Goal: Task Accomplishment & Management: Manage account settings

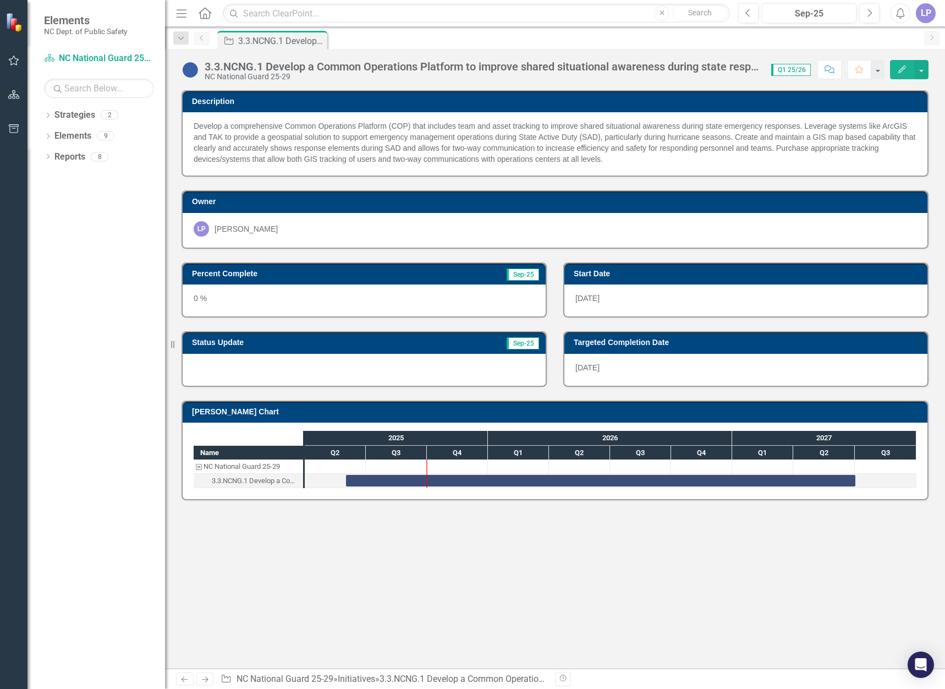
click at [903, 71] on icon "Edit" at bounding box center [903, 69] width 10 height 8
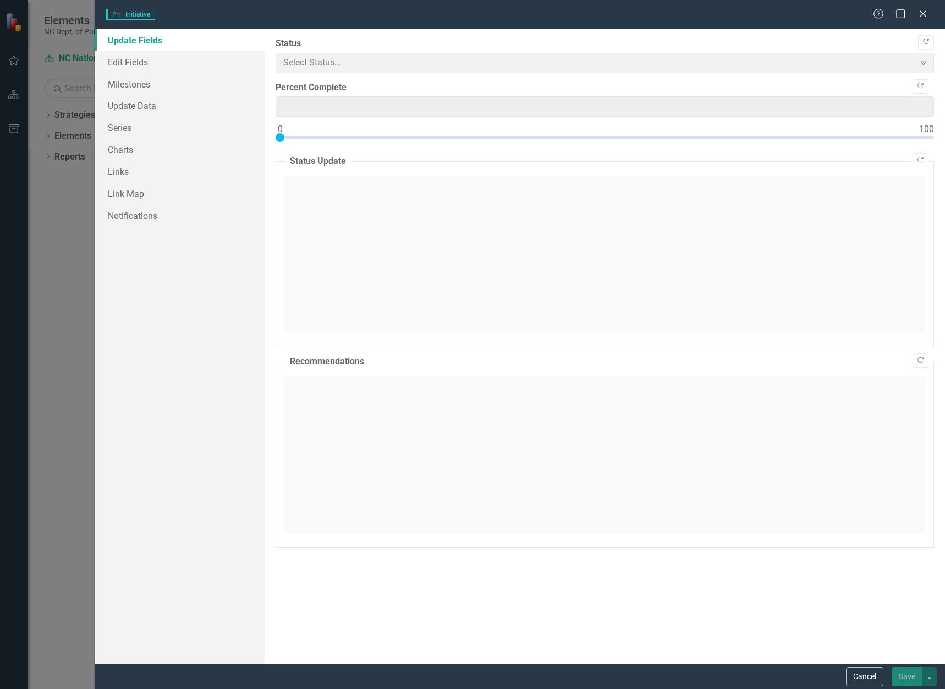
type input "0"
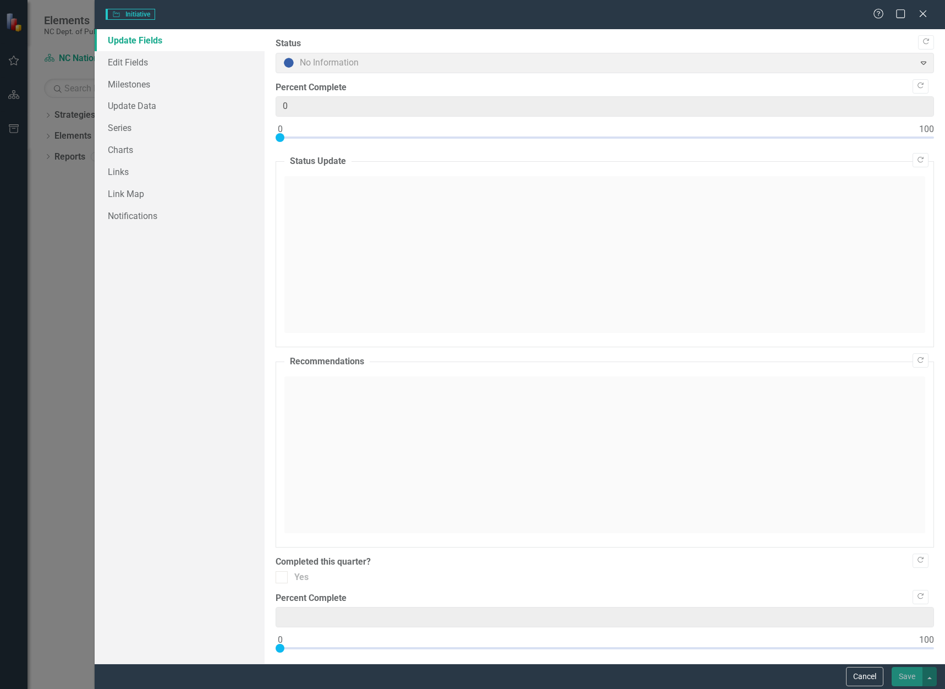
type input "0"
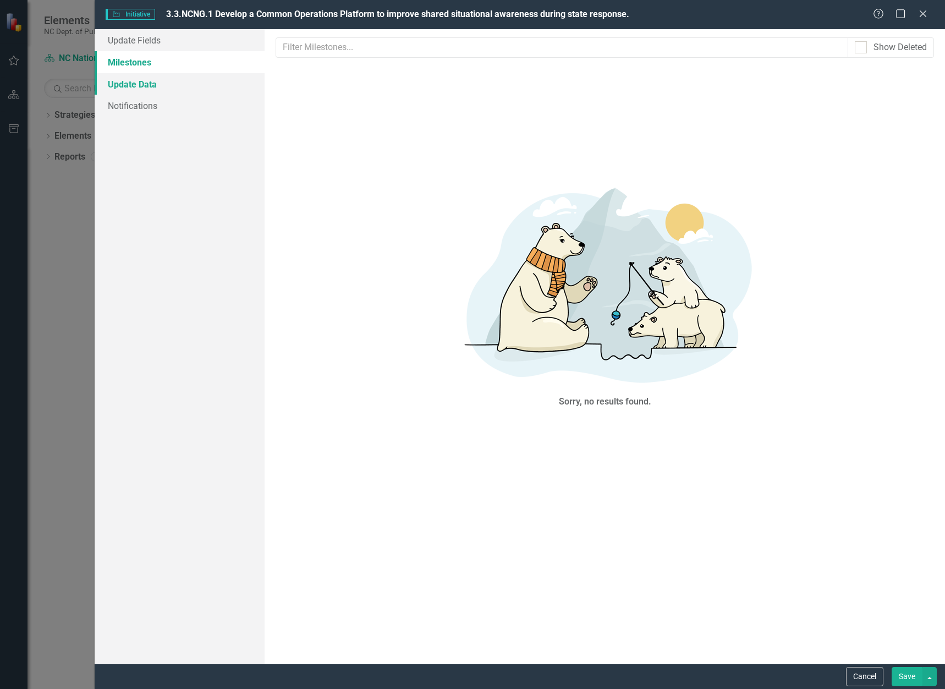
click at [127, 85] on link "Update Data" at bounding box center [180, 84] width 170 height 22
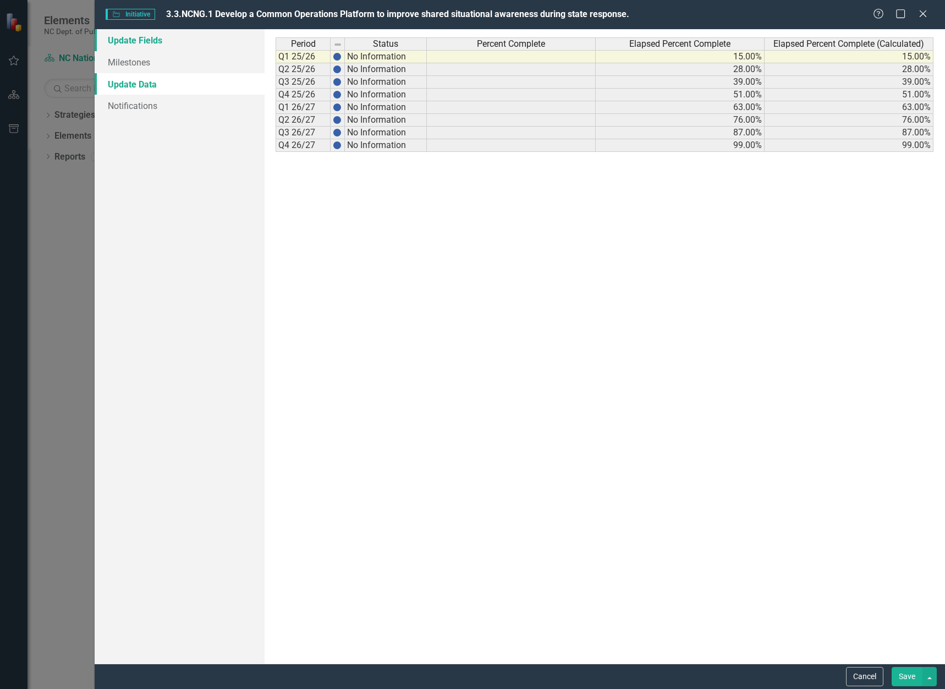
click at [131, 42] on link "Update Fields" at bounding box center [180, 40] width 170 height 22
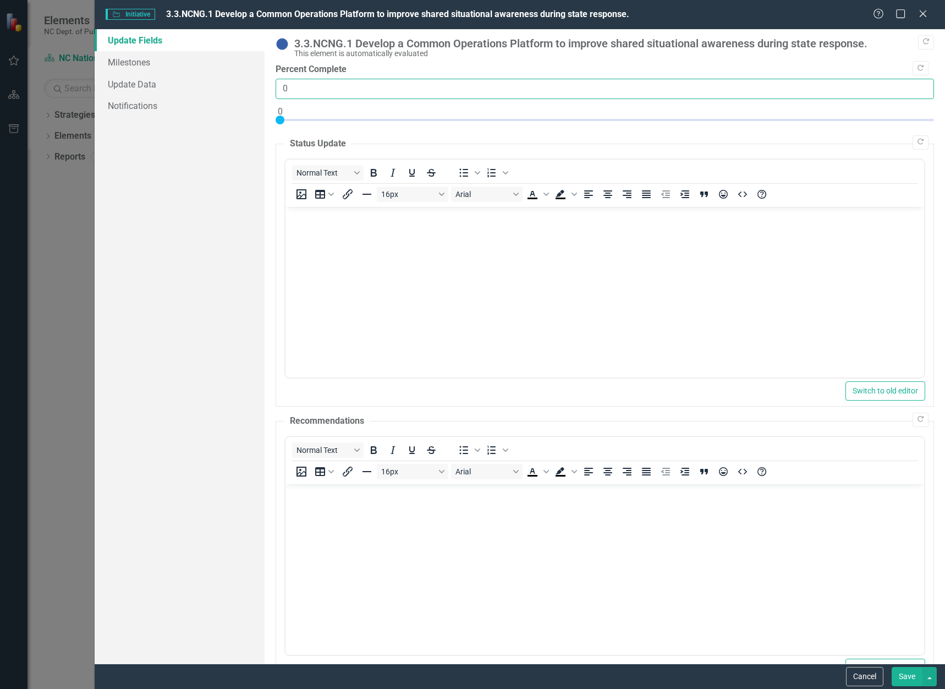
click at [280, 87] on input "0" at bounding box center [605, 89] width 659 height 20
type input "10"
click at [336, 256] on body "Rich Text Area. Press ALT-0 for help." at bounding box center [605, 288] width 639 height 165
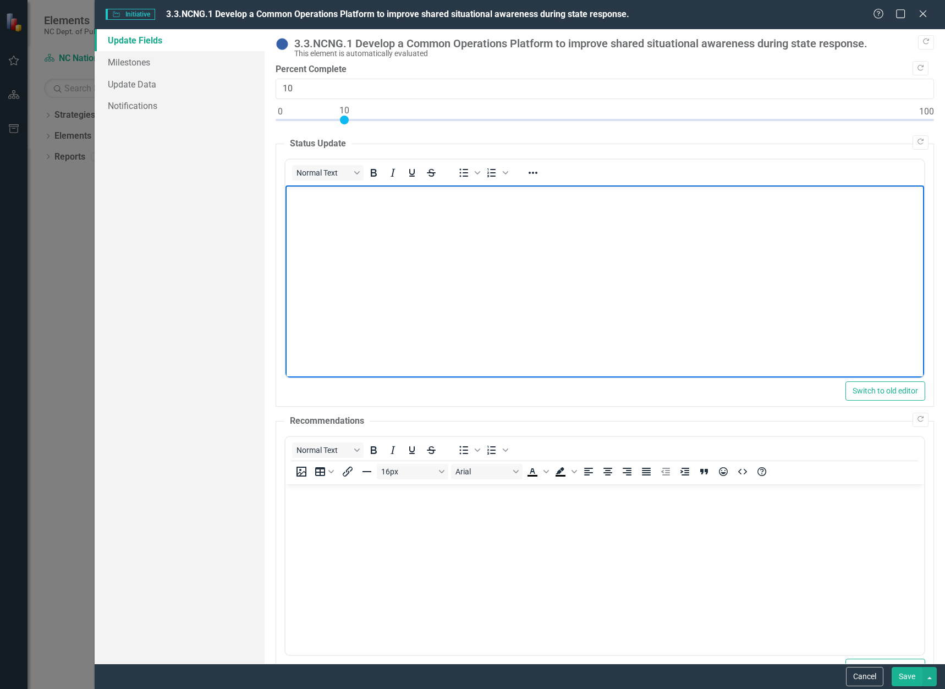
paste body "Rich Text Area. Press ALT-0 for help."
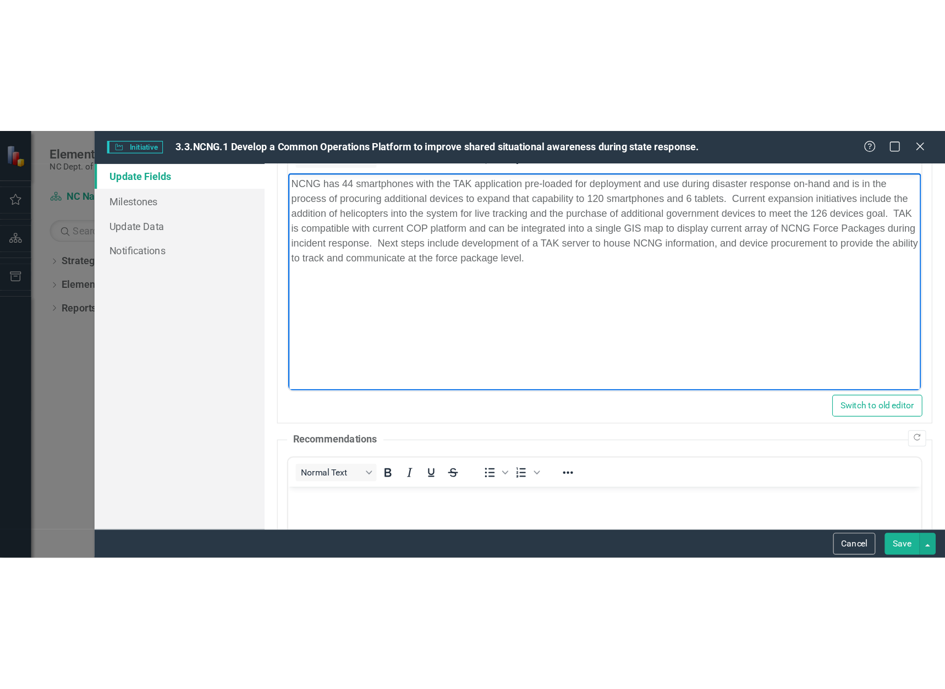
scroll to position [147, 0]
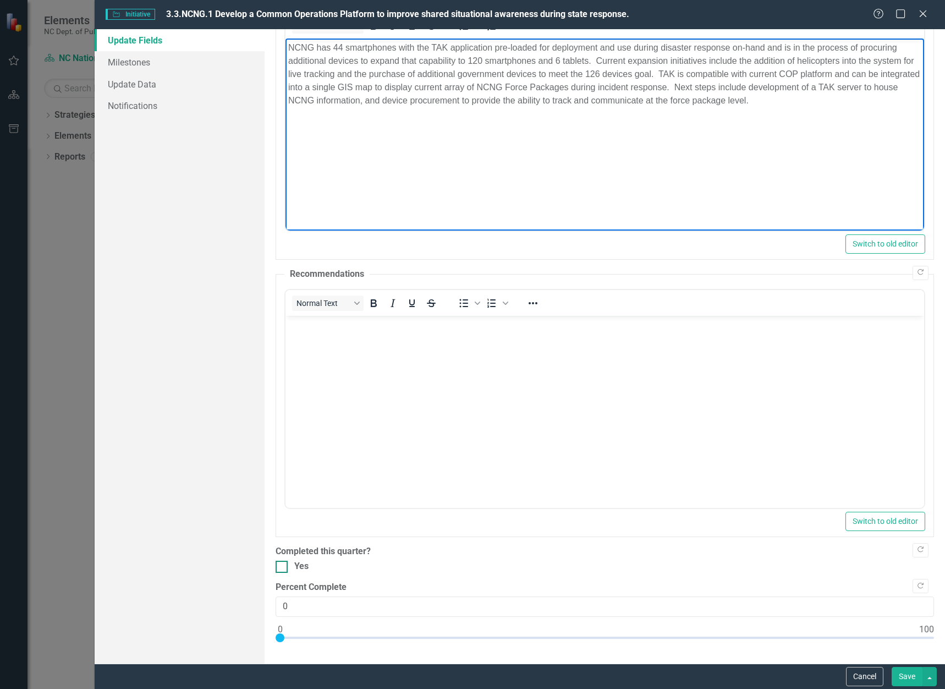
click at [283, 568] on div at bounding box center [282, 567] width 12 height 12
click at [283, 568] on input "Yes" at bounding box center [279, 564] width 7 height 7
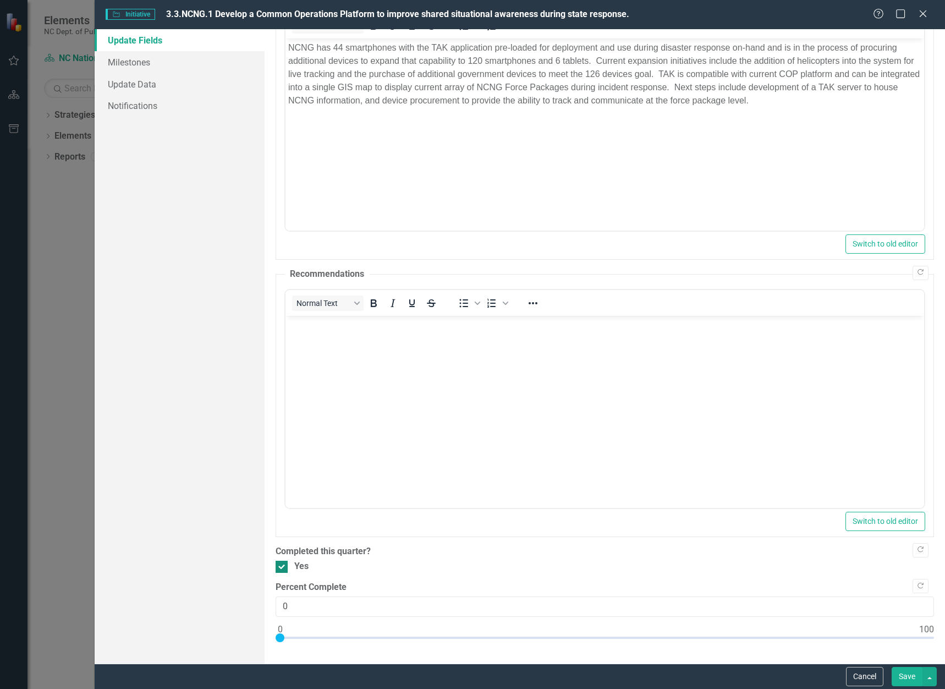
click at [282, 566] on input "Yes" at bounding box center [279, 564] width 7 height 7
checkbox input "false"
click at [906, 677] on button "Save" at bounding box center [907, 676] width 31 height 19
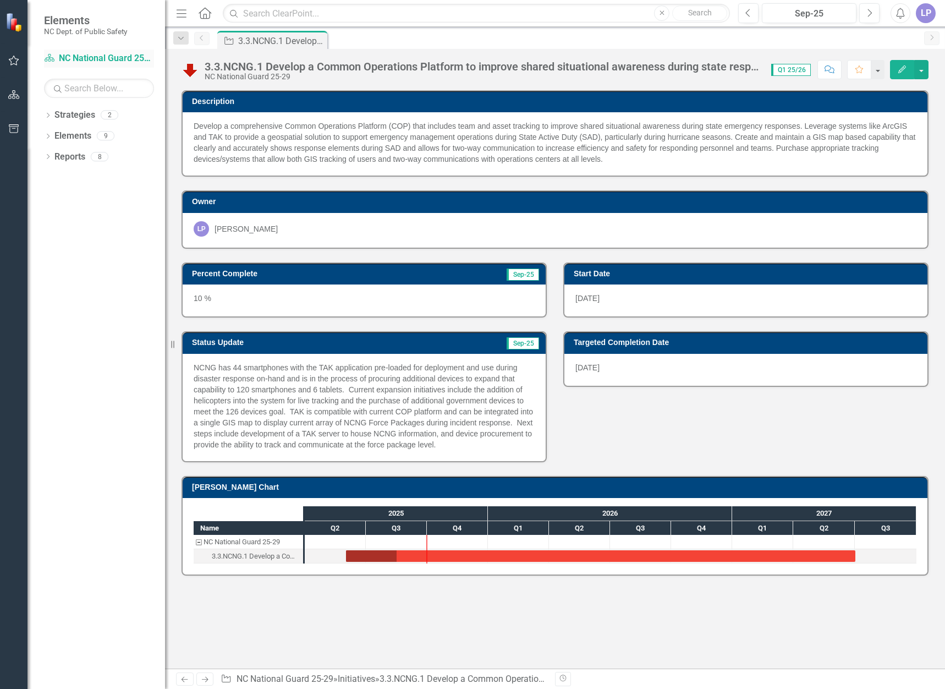
click at [107, 57] on link "Strategy NC National Guard 25-29" at bounding box center [99, 58] width 110 height 13
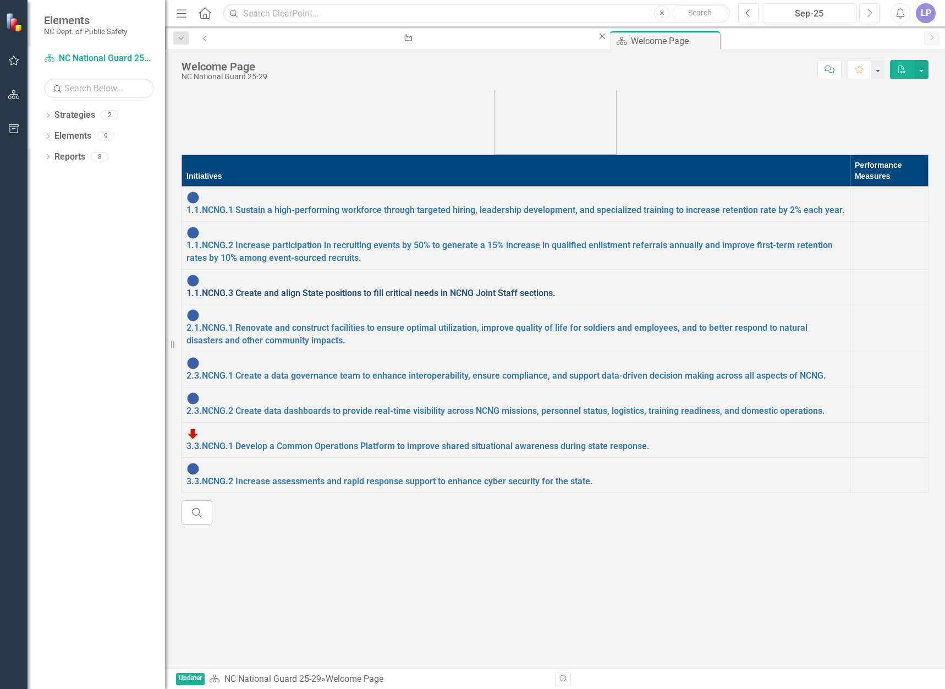
click at [270, 288] on link "1.1.NCNG.3 Create and align State positions to fill critical needs in NCNG Join…" at bounding box center [371, 293] width 369 height 10
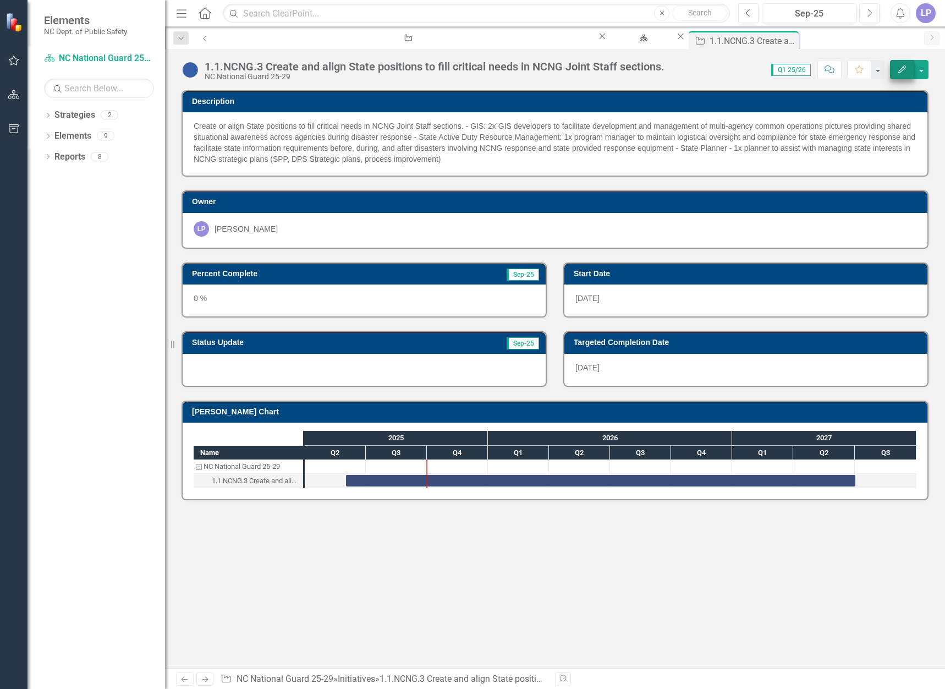
click at [899, 69] on icon "Edit" at bounding box center [903, 69] width 10 height 8
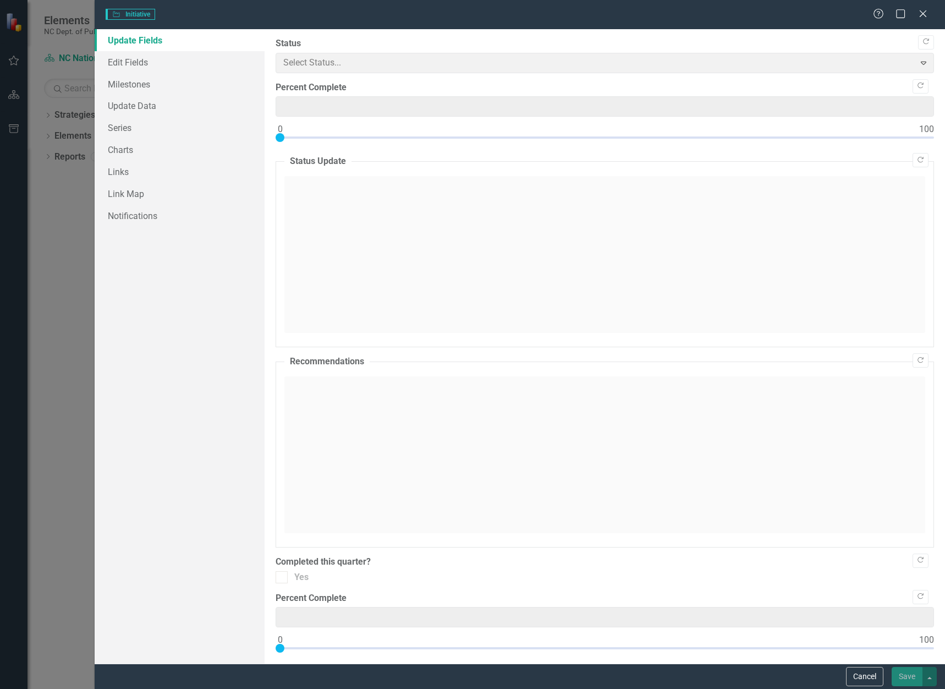
type input "0"
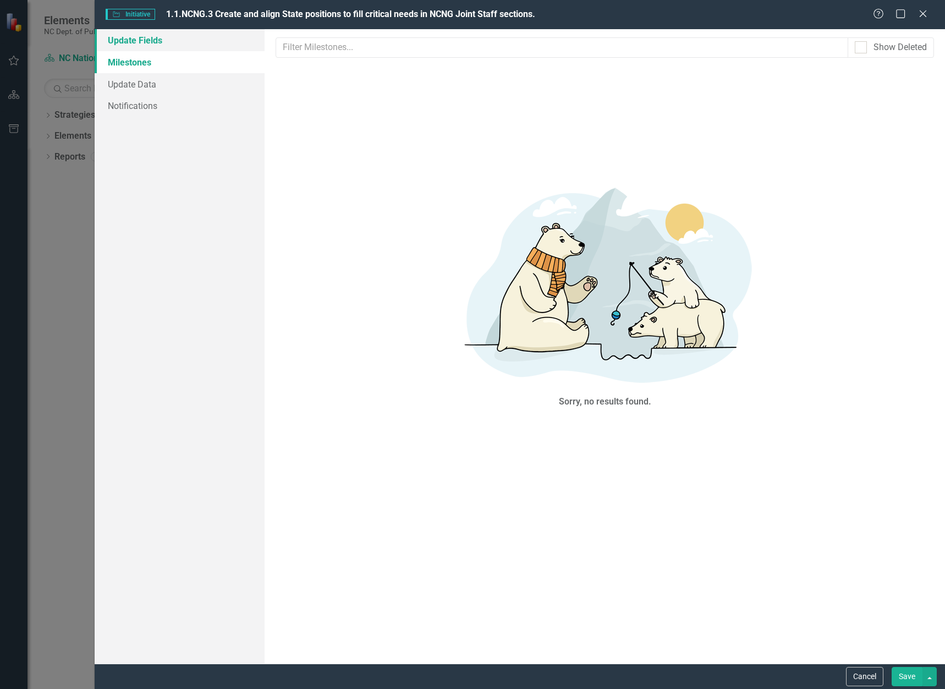
click at [134, 38] on link "Update Fields" at bounding box center [180, 40] width 170 height 22
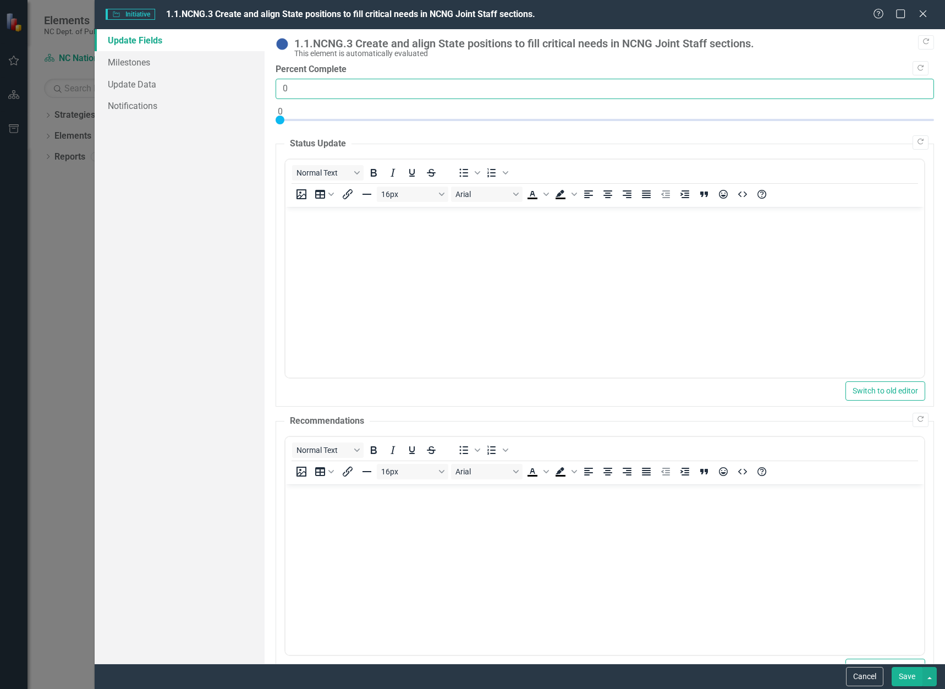
click at [293, 87] on input "0" at bounding box center [605, 89] width 659 height 20
click at [892, 667] on button "Save" at bounding box center [907, 676] width 31 height 19
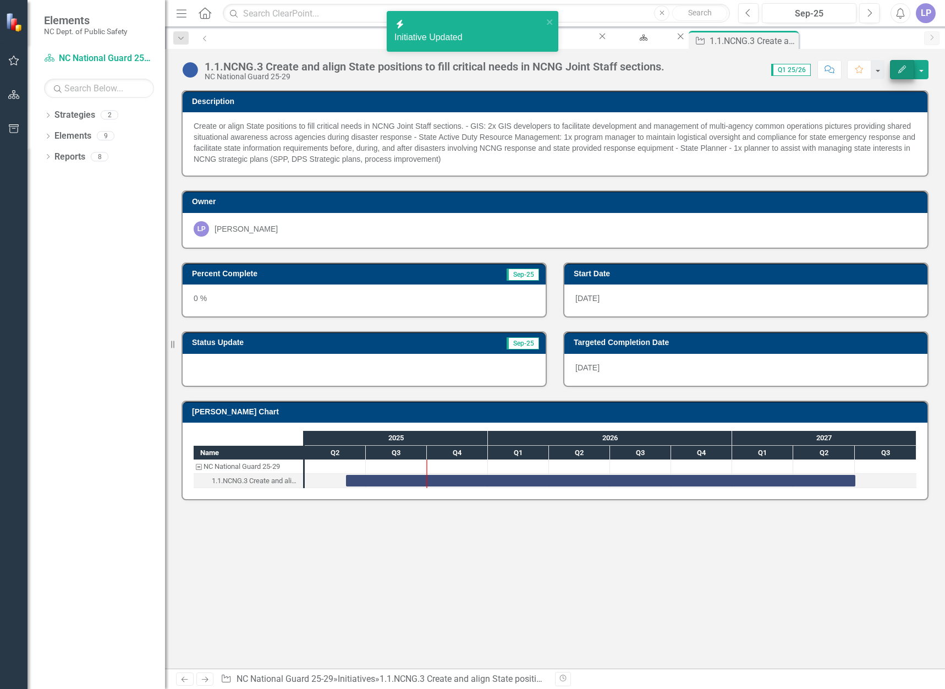
click at [901, 67] on icon "Edit" at bounding box center [903, 69] width 10 height 8
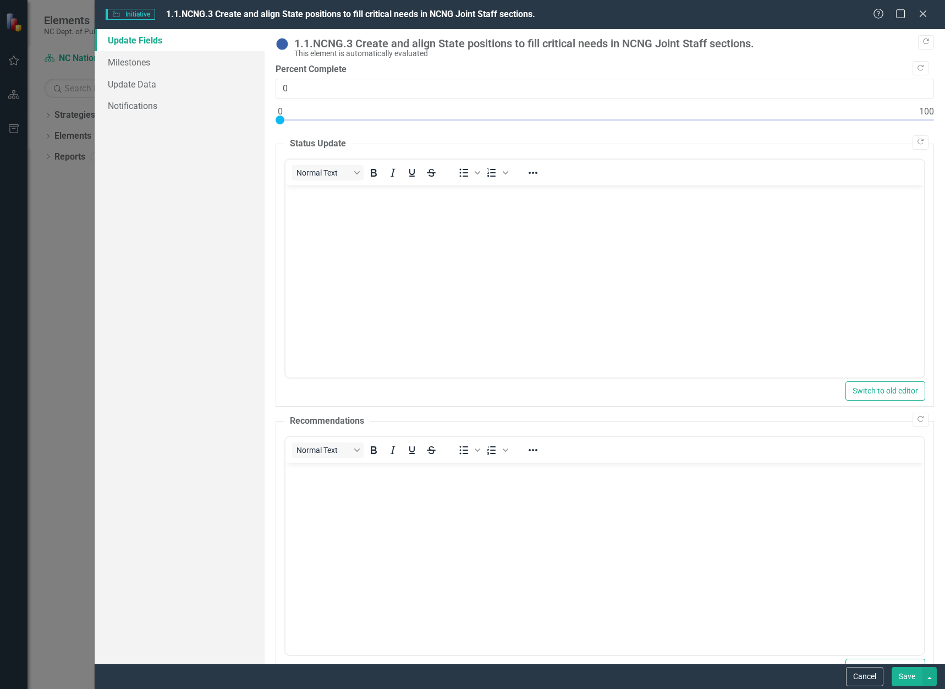
click at [311, 233] on body "Rich Text Area. Press ALT-0 for help." at bounding box center [605, 267] width 639 height 165
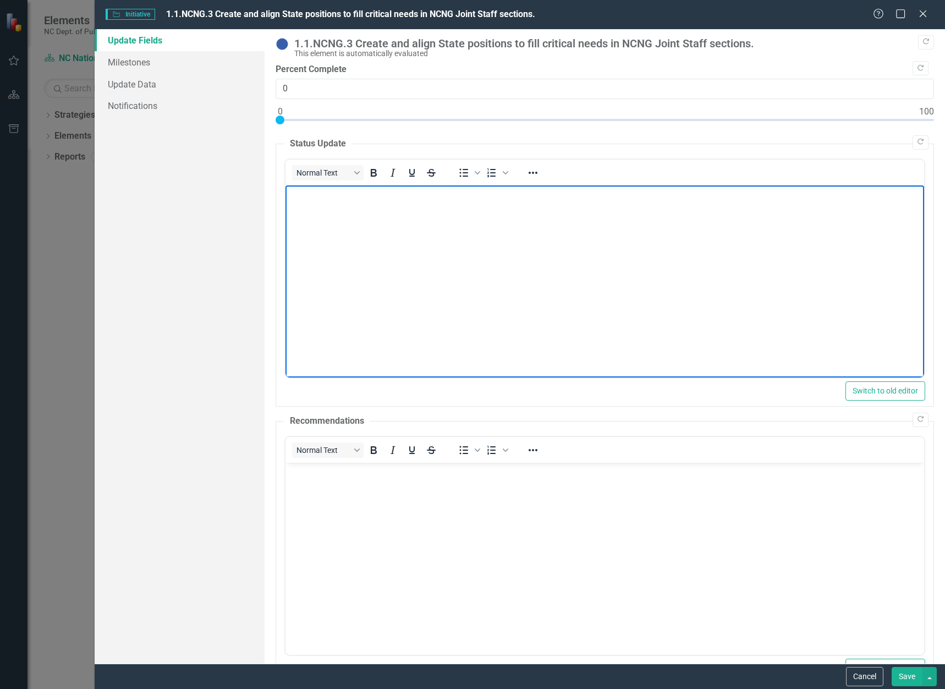
click at [342, 218] on body "Rich Text Area. Press ALT-0 for help." at bounding box center [605, 267] width 639 height 165
click at [900, 668] on button "Save" at bounding box center [907, 676] width 31 height 19
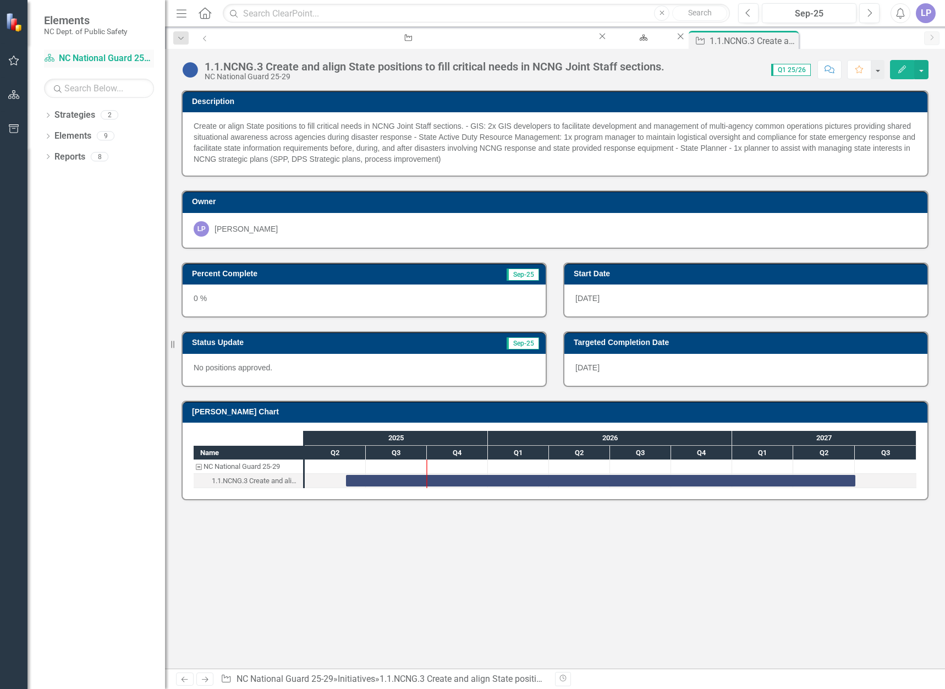
click at [115, 55] on link "Strategy NC National Guard 25-29" at bounding box center [99, 58] width 110 height 13
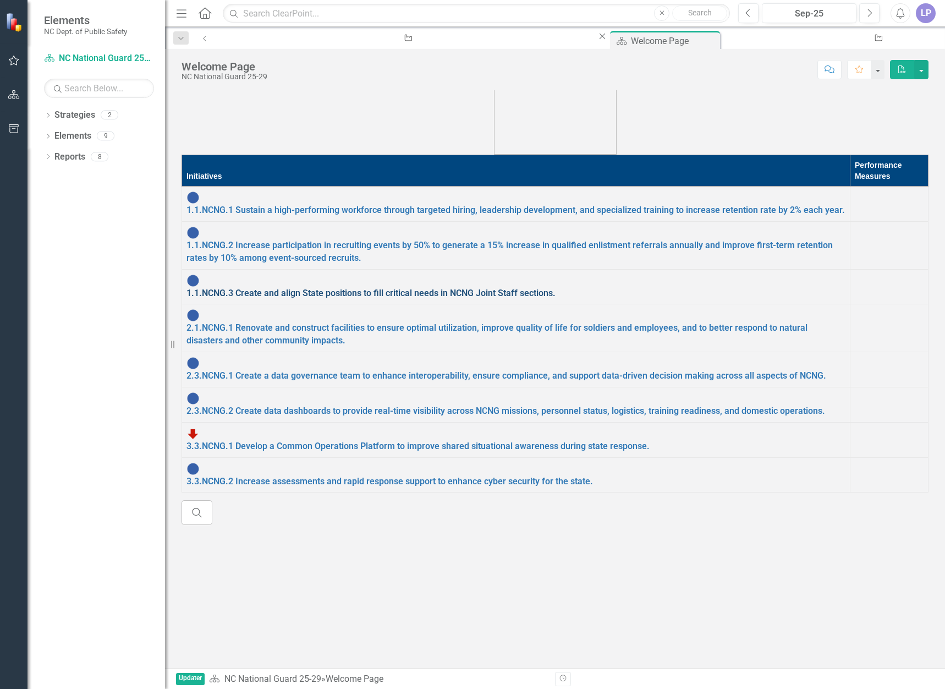
click at [289, 288] on link "1.1.NCNG.3 Create and align State positions to fill critical needs in NCNG Join…" at bounding box center [371, 293] width 369 height 10
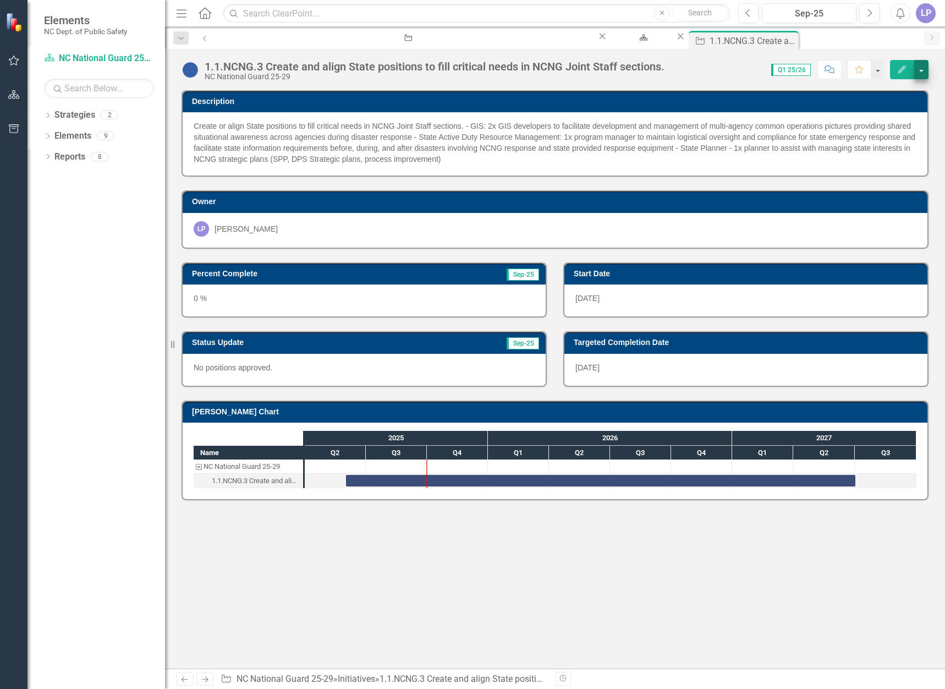
click at [920, 65] on button "button" at bounding box center [922, 69] width 14 height 19
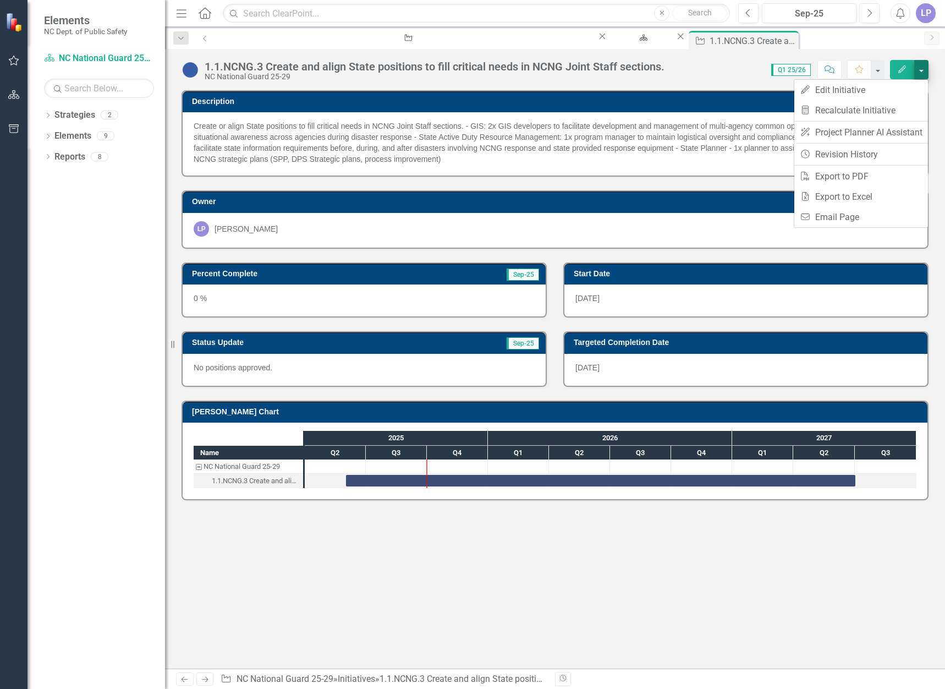
click at [920, 65] on button "button" at bounding box center [922, 69] width 14 height 19
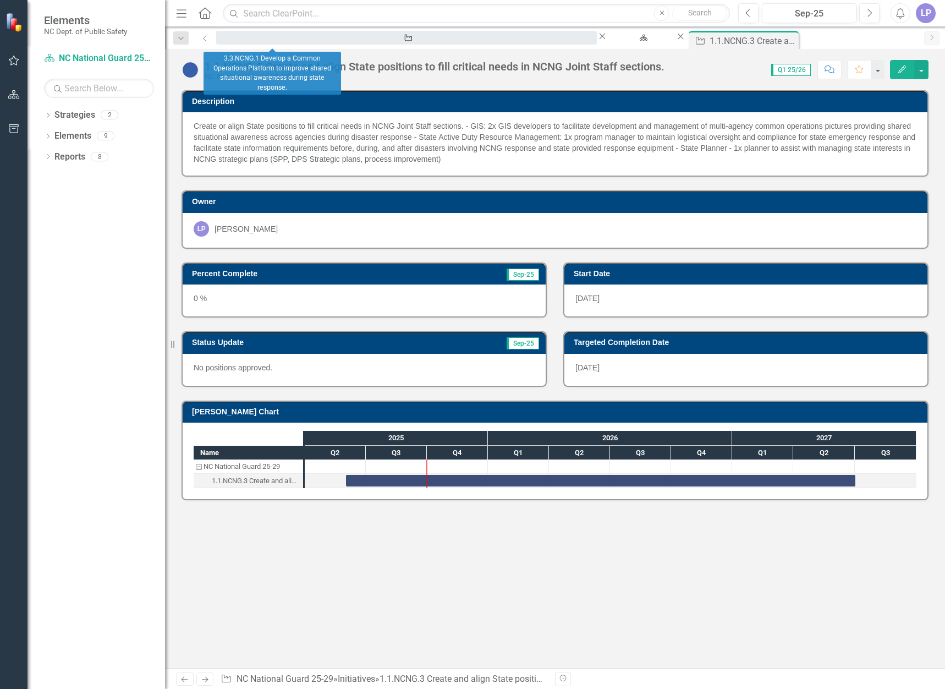
click at [260, 41] on div "3.3.NCNG.1 Develop a Common Operations Platform to improve shared situational a…" at bounding box center [406, 48] width 361 height 14
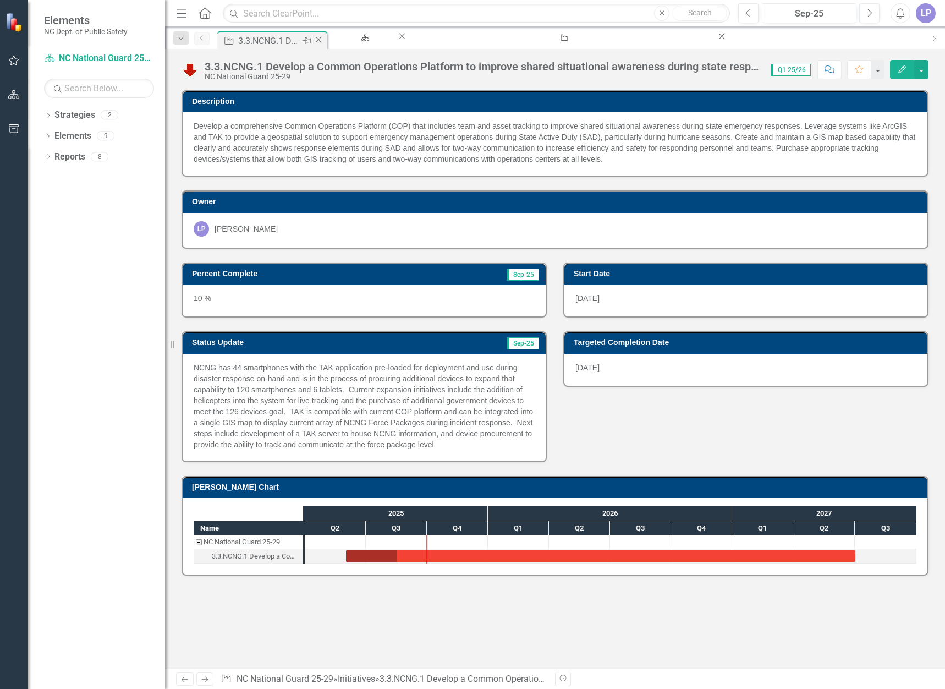
click at [315, 40] on icon "Close" at bounding box center [318, 39] width 11 height 9
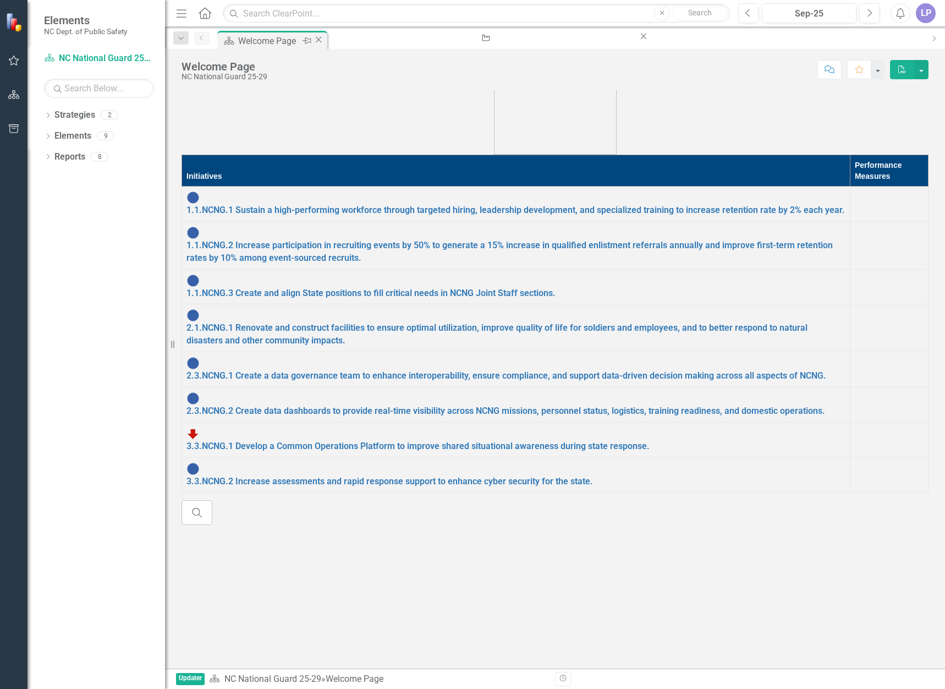
click at [281, 44] on div "Welcome Page" at bounding box center [268, 41] width 61 height 14
click at [362, 41] on div "1.1.NCNG.3 Create and align State positions to fill critical needs in NCNG Join…" at bounding box center [484, 48] width 289 height 14
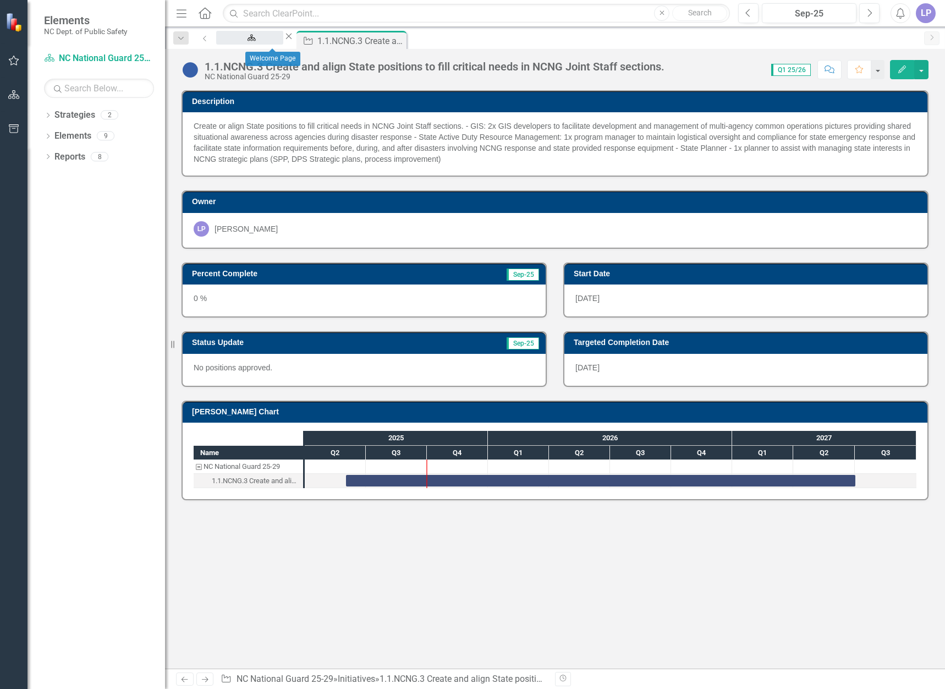
click at [273, 41] on div "Welcome Page" at bounding box center [249, 48] width 47 height 14
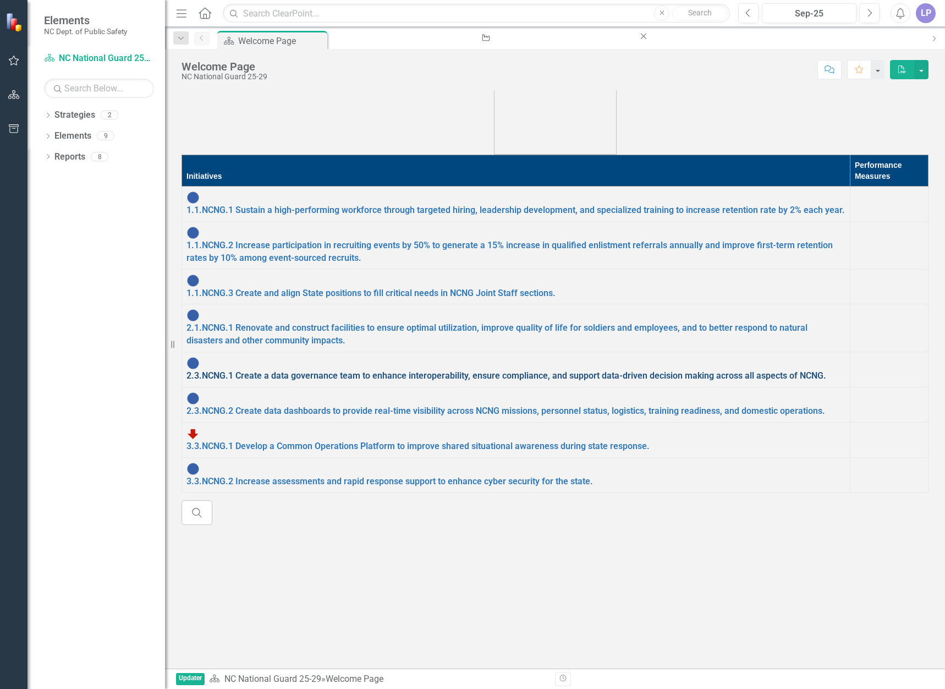
click at [300, 370] on link "2.3.NCNG.1 Create a data governance team to enhance interoperability, ensure co…" at bounding box center [507, 375] width 640 height 10
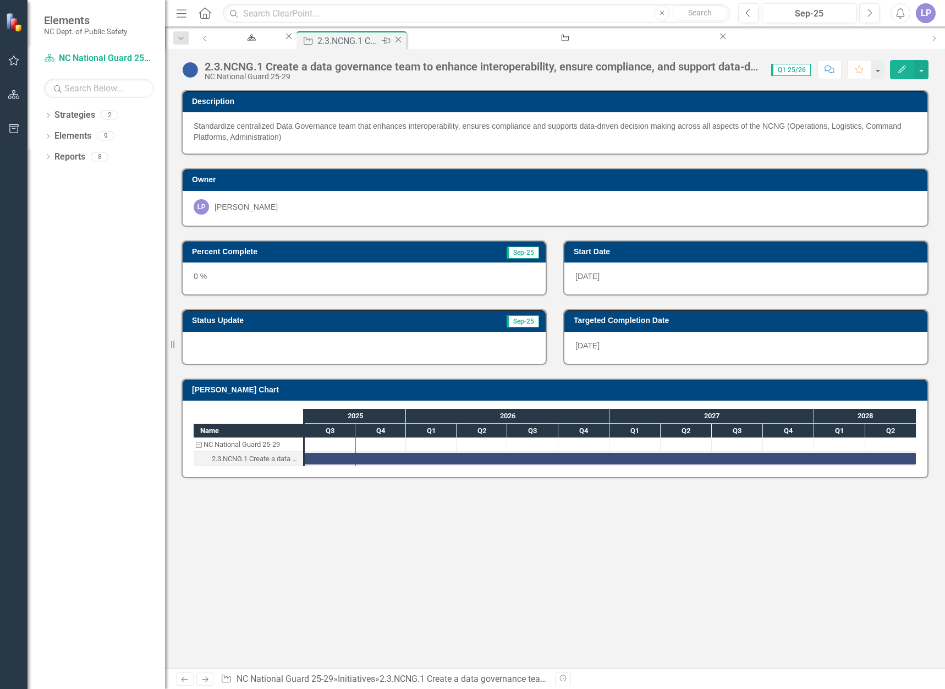
click at [404, 40] on icon "Close" at bounding box center [398, 39] width 11 height 9
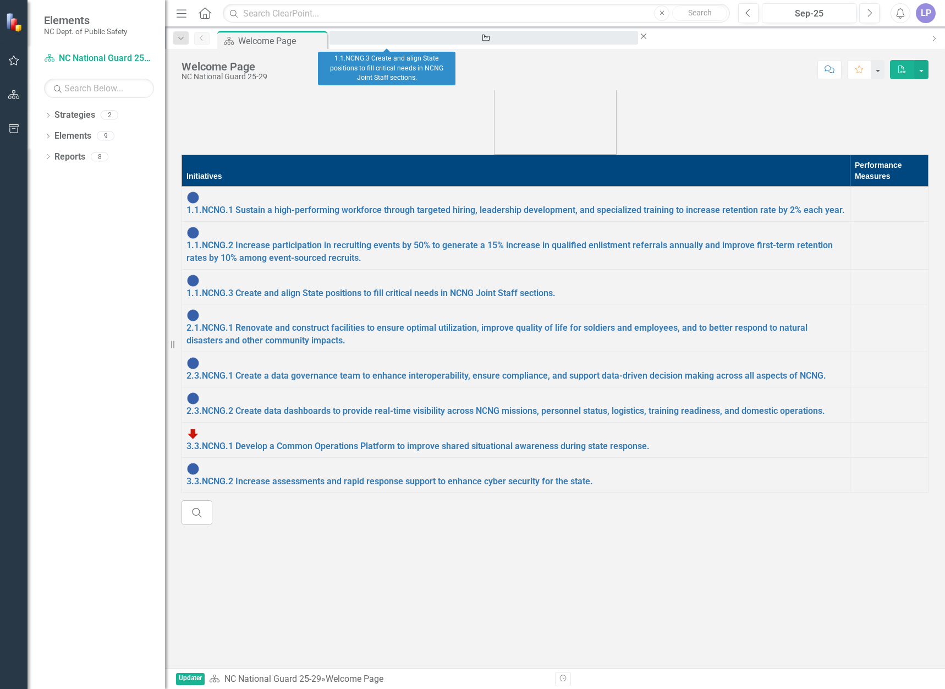
click at [398, 41] on div "1.1.NCNG.3 Create and align State positions to fill critical needs in NCNG Join…" at bounding box center [484, 48] width 289 height 14
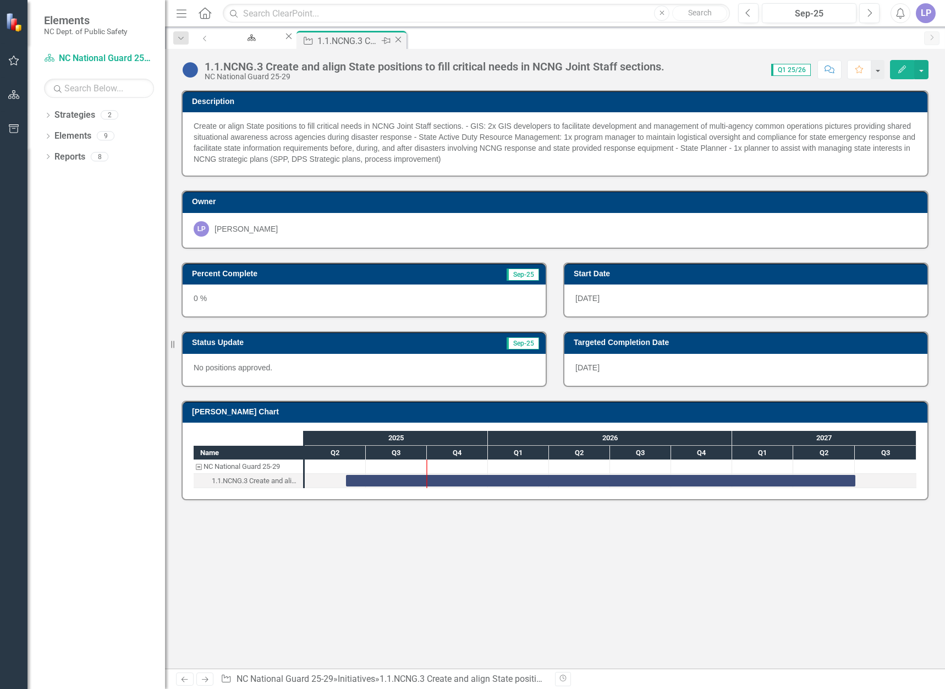
click at [404, 38] on icon "Close" at bounding box center [398, 39] width 11 height 9
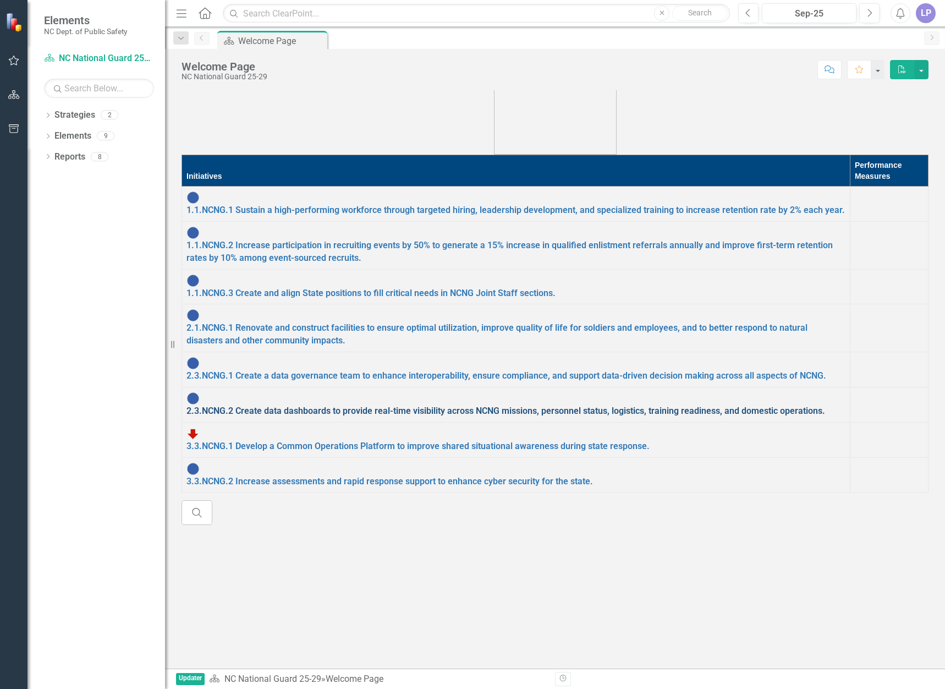
click at [345, 406] on link "2.3.NCNG.2 Create data dashboards to provide real-time visibility across NCNG m…" at bounding box center [506, 411] width 639 height 10
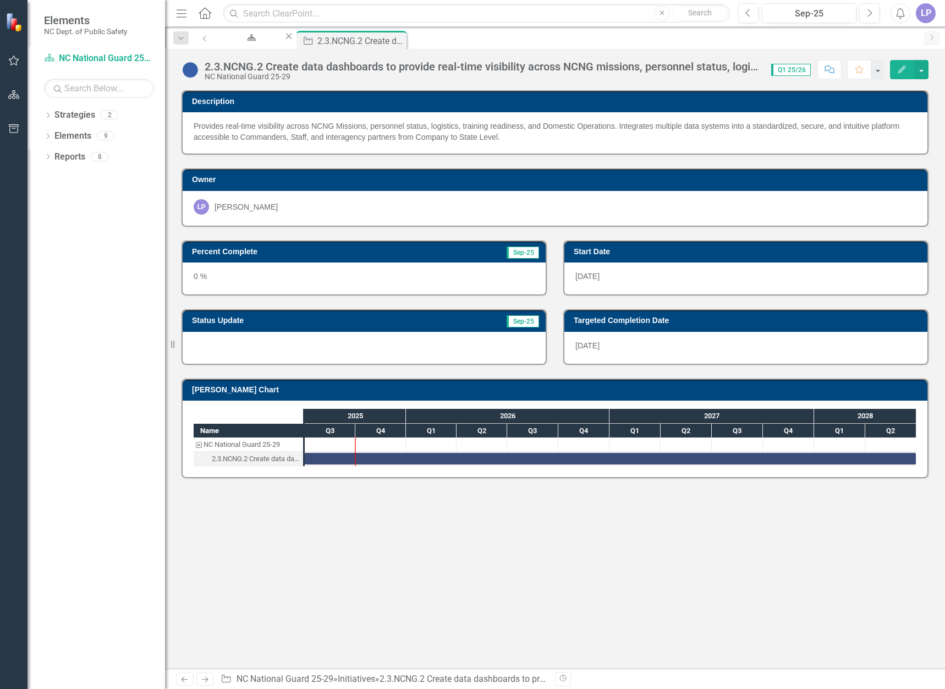
click at [900, 68] on icon "Edit" at bounding box center [903, 69] width 10 height 8
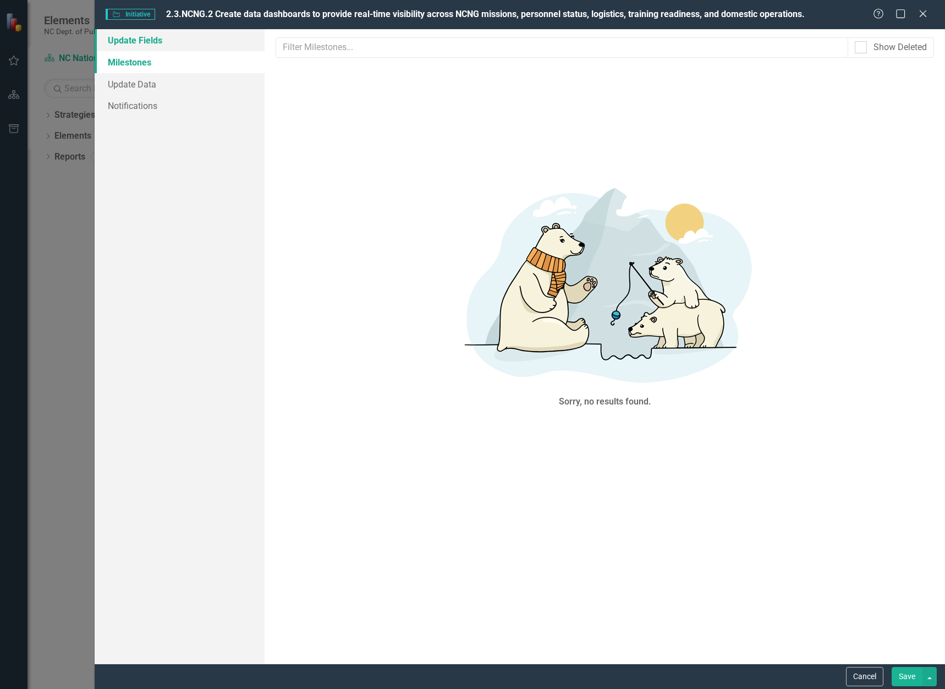
click at [125, 41] on link "Update Fields" at bounding box center [180, 40] width 170 height 22
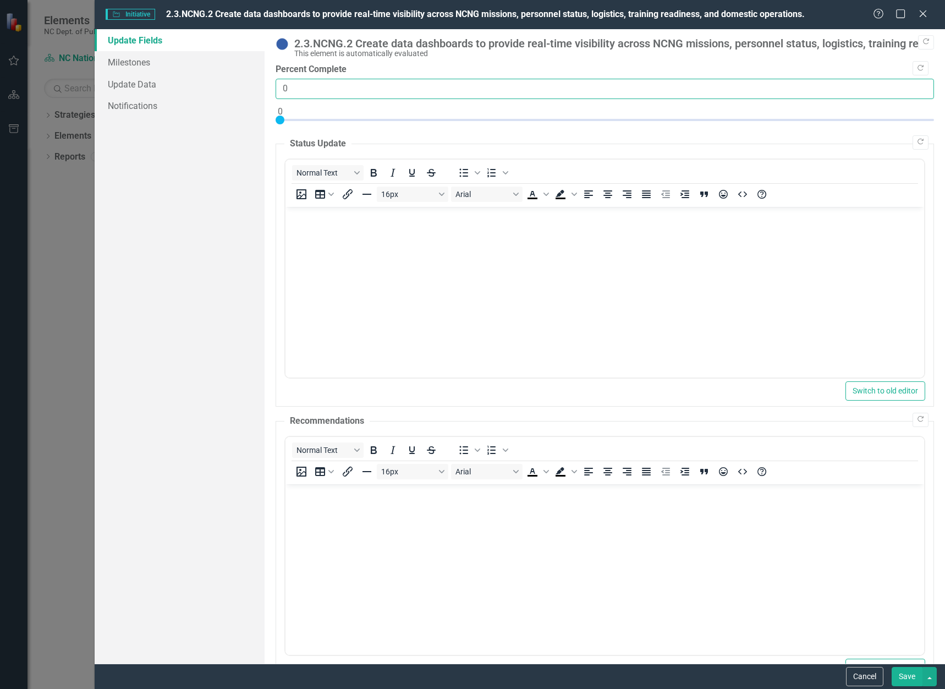
click at [281, 89] on input "0" at bounding box center [605, 89] width 659 height 20
type input "10"
click at [416, 272] on body "Rich Text Area. Press ALT-0 for help." at bounding box center [605, 288] width 639 height 165
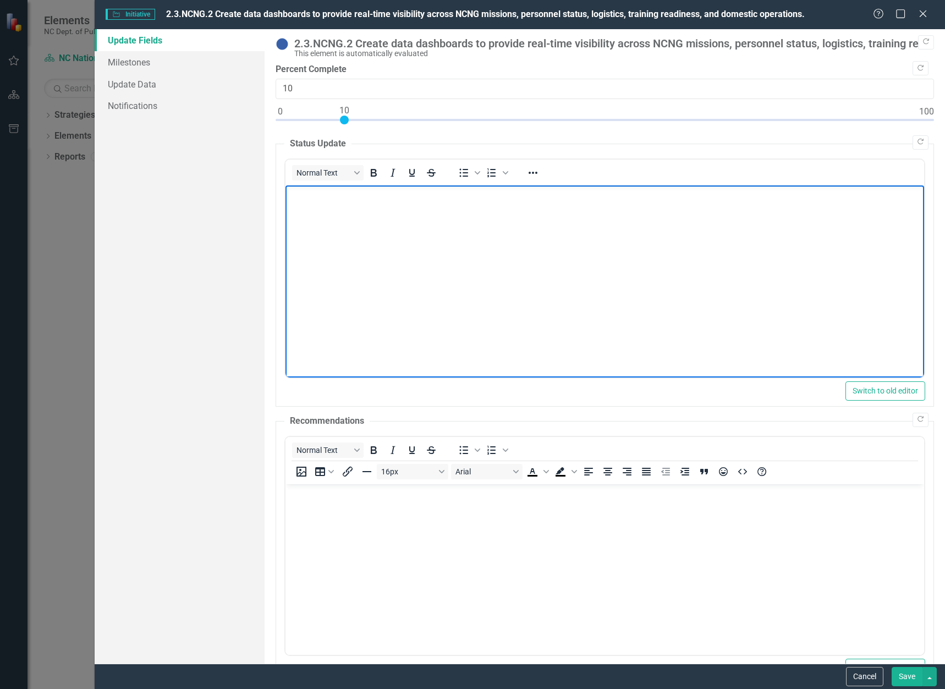
paste body "Rich Text Area. Press ALT-0 for help."
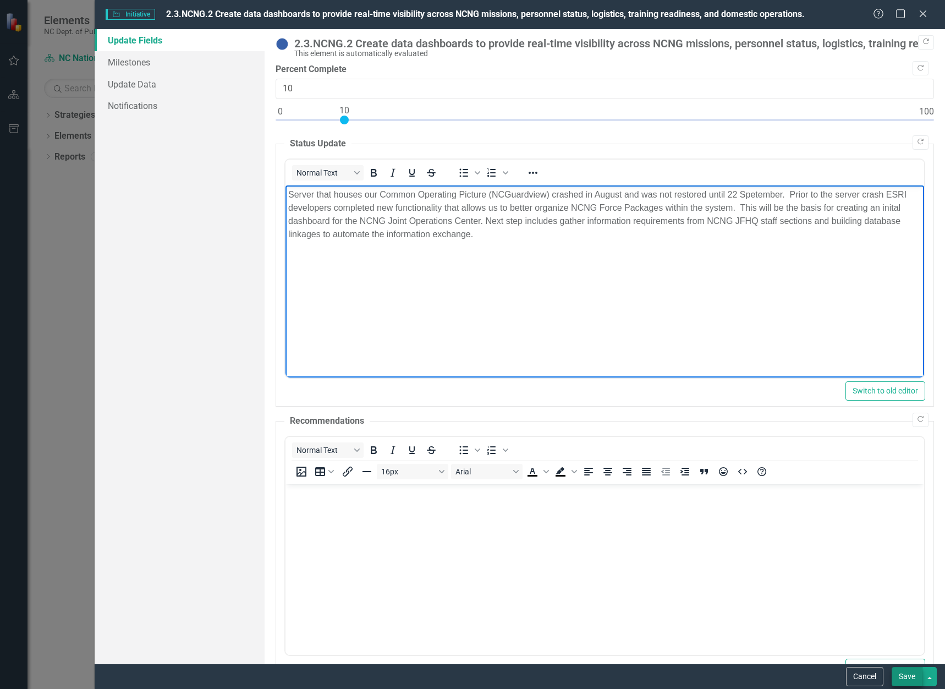
click at [907, 676] on button "Save" at bounding box center [907, 676] width 31 height 19
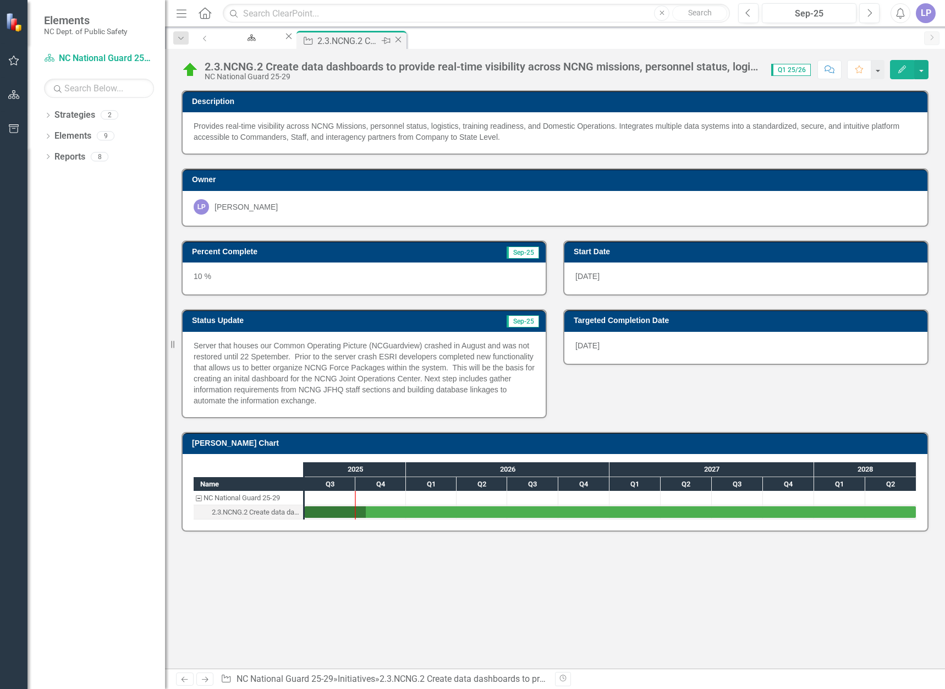
click at [404, 41] on icon "Close" at bounding box center [398, 39] width 11 height 9
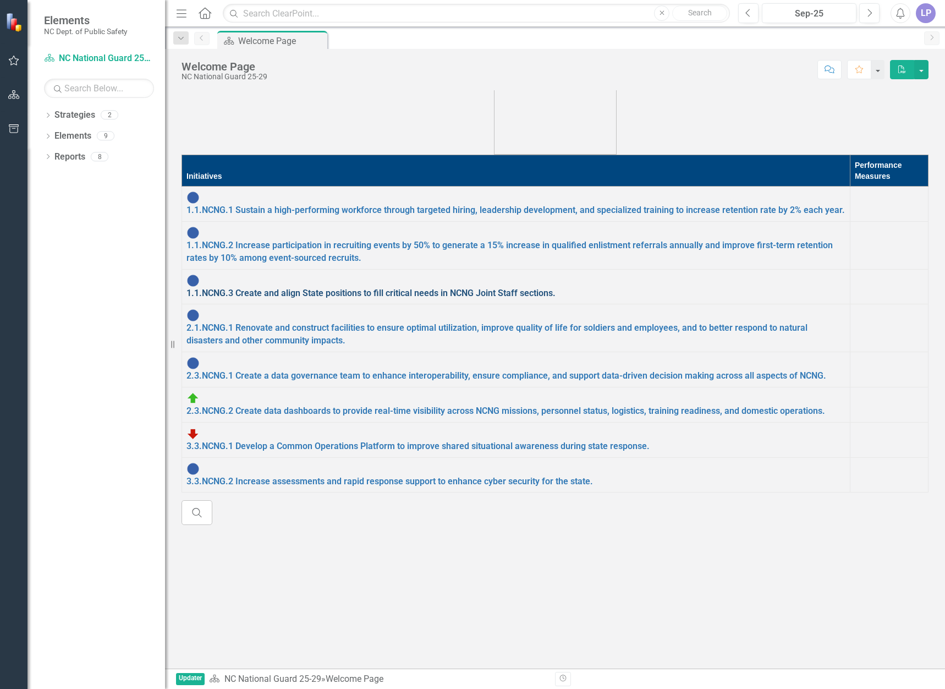
click at [272, 288] on link "1.1.NCNG.3 Create and align State positions to fill critical needs in NCNG Join…" at bounding box center [371, 293] width 369 height 10
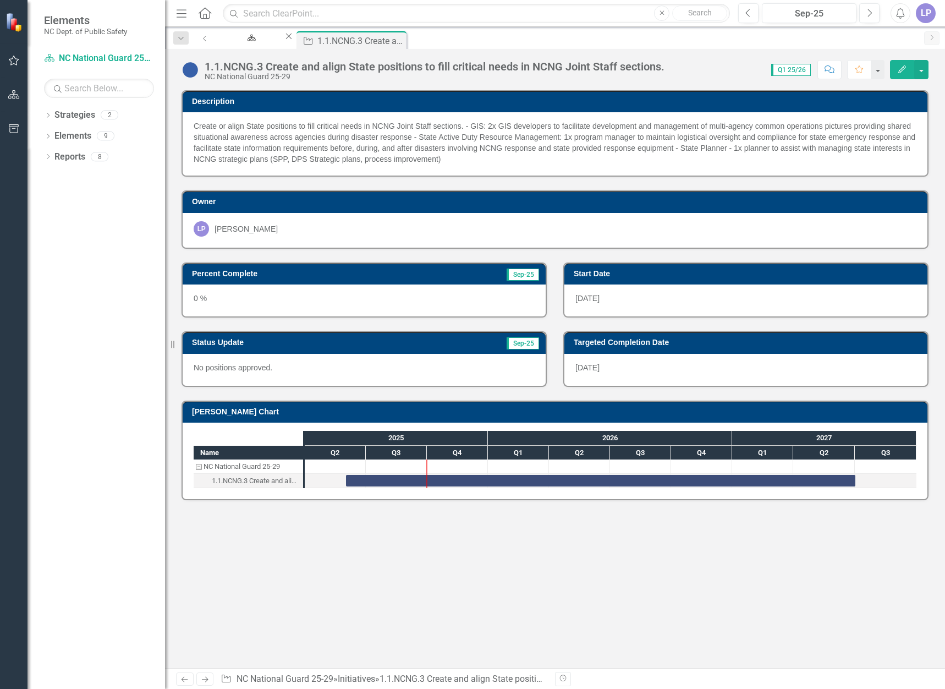
click at [902, 66] on icon "Edit" at bounding box center [903, 69] width 10 height 8
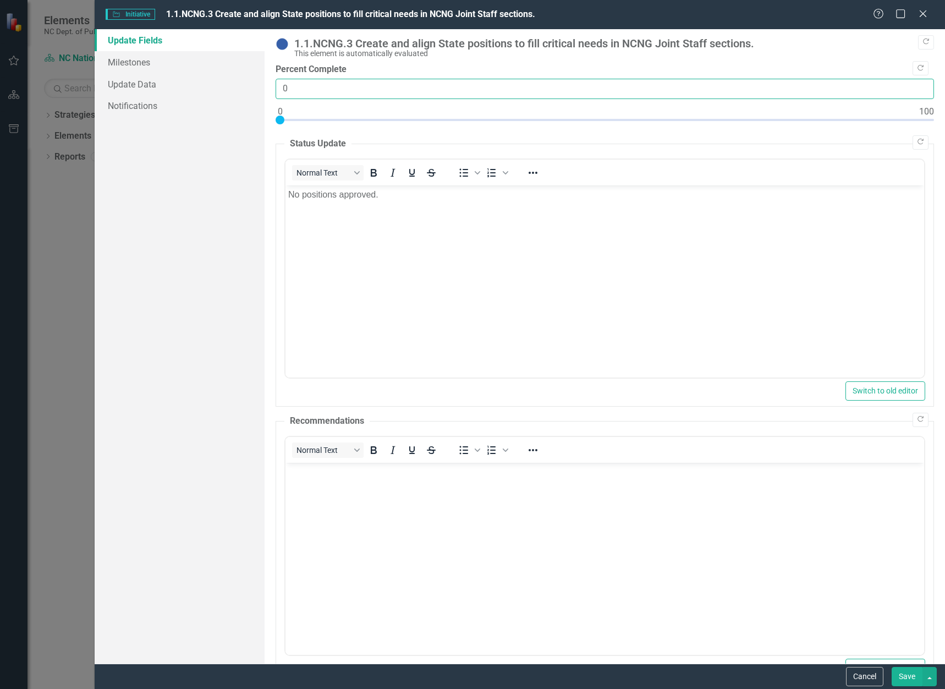
click at [288, 86] on input "0" at bounding box center [605, 89] width 659 height 20
type input "01"
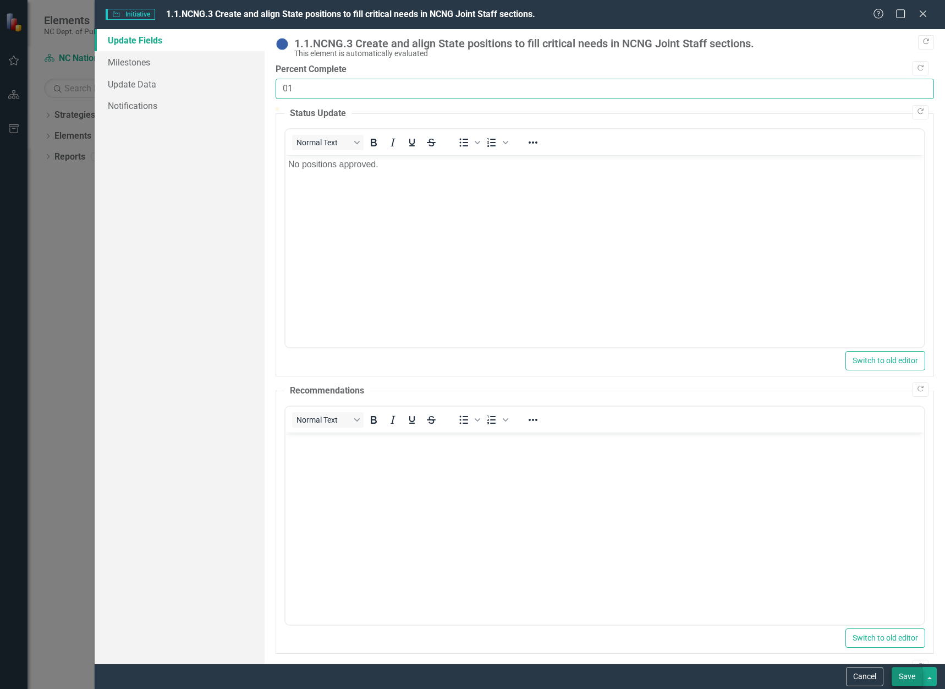
click at [913, 677] on button "Save" at bounding box center [907, 676] width 31 height 19
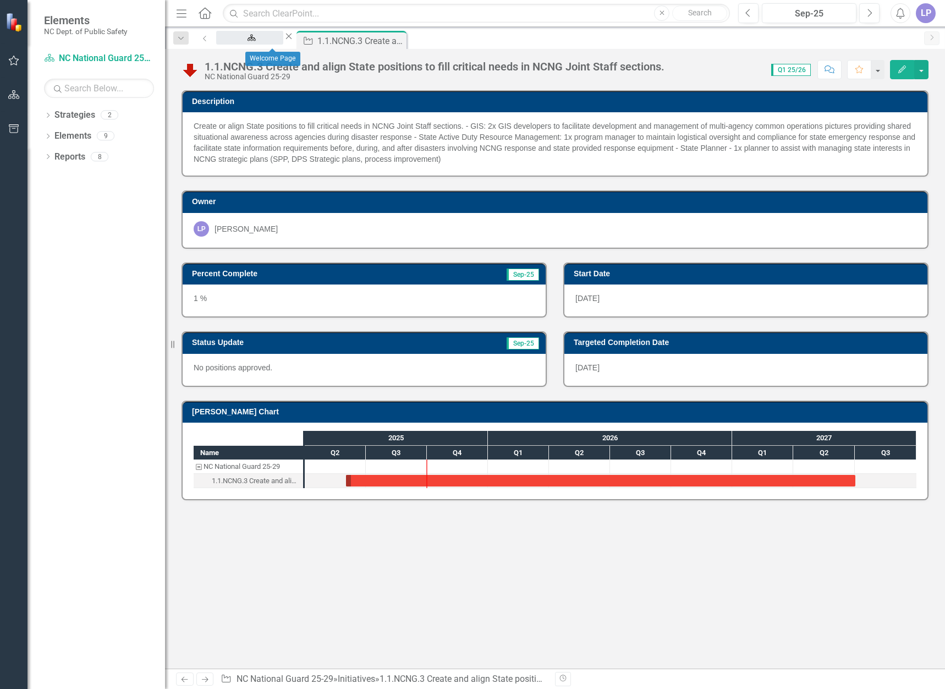
click at [266, 41] on div "Welcome Page" at bounding box center [249, 48] width 47 height 14
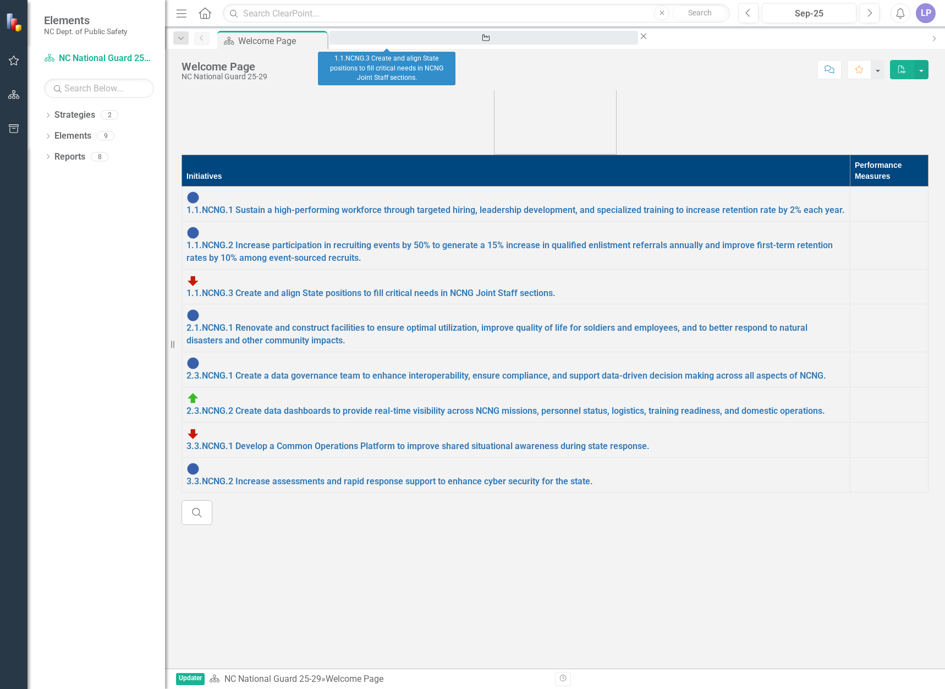
click at [404, 41] on div "1.1.NCNG.3 Create and align State positions to fill critical needs in NCNG Join…" at bounding box center [484, 48] width 289 height 14
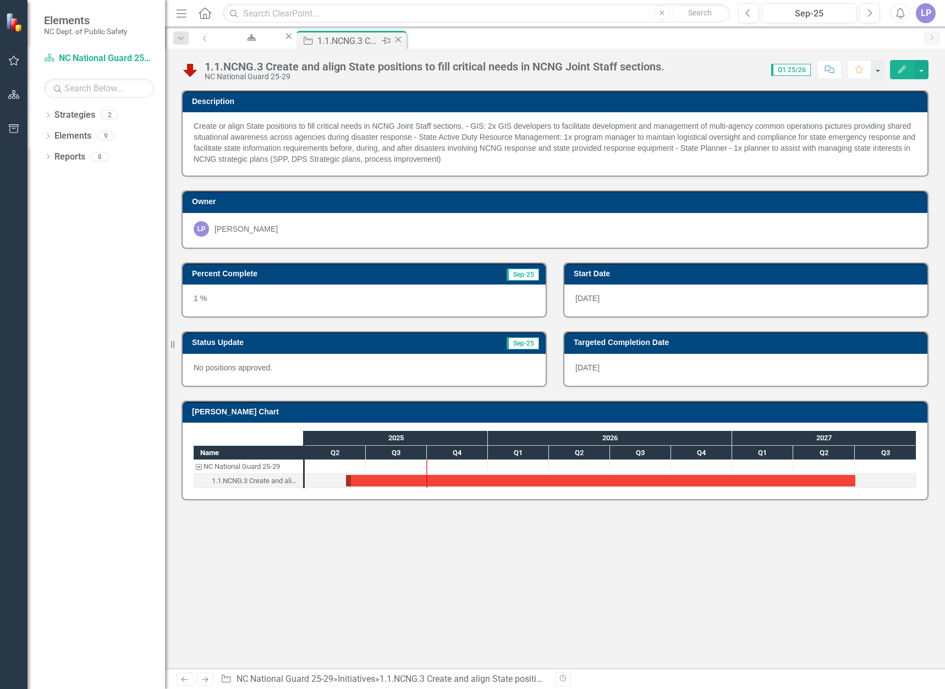
click at [404, 40] on icon "Close" at bounding box center [398, 39] width 11 height 9
